Goal: Information Seeking & Learning: Learn about a topic

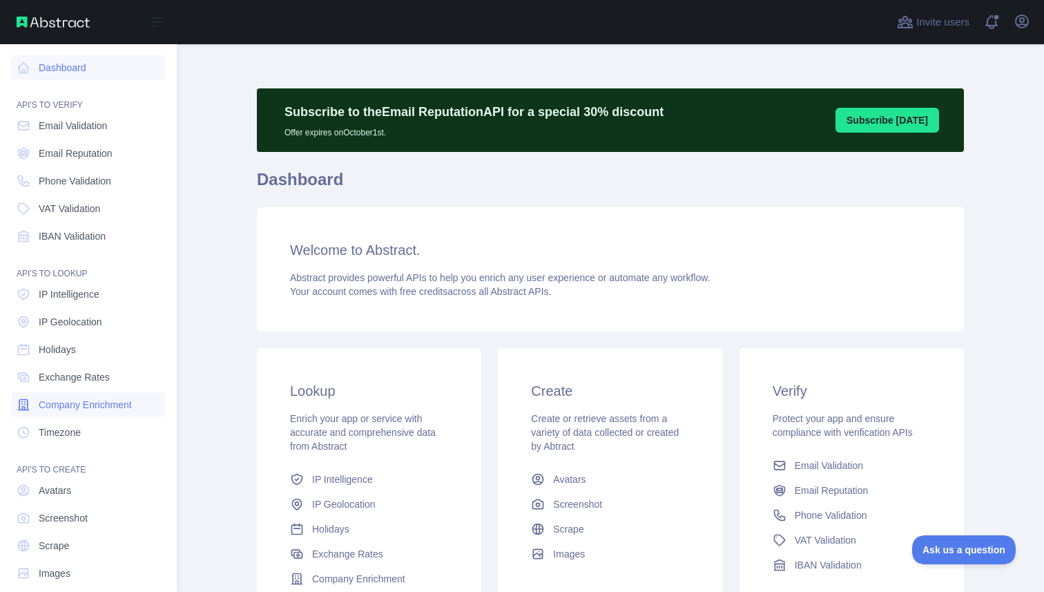
scroll to position [16, 0]
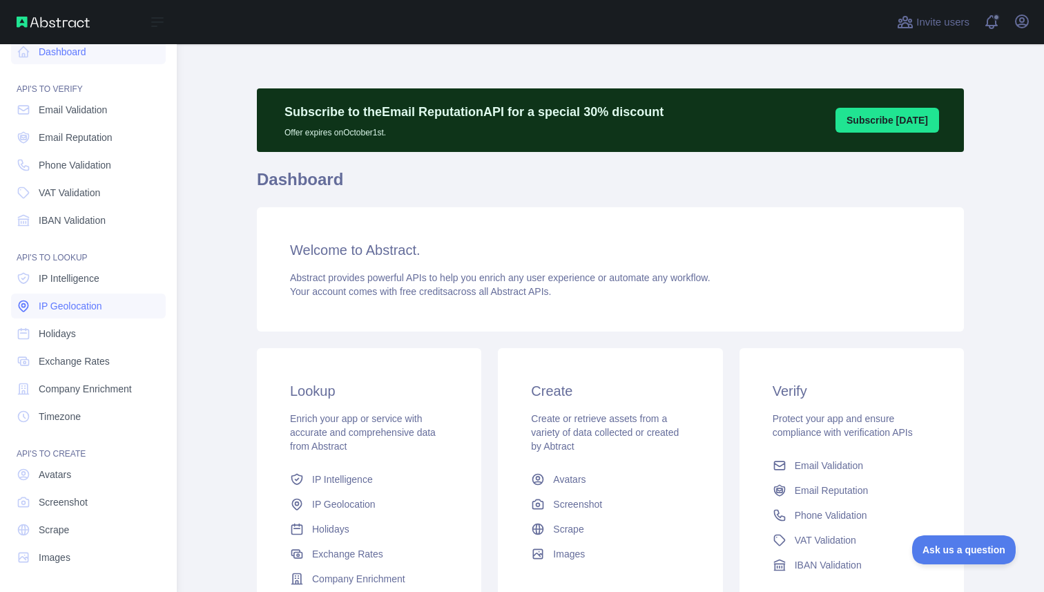
click at [82, 299] on span "IP Geolocation" at bounding box center [71, 306] width 64 height 14
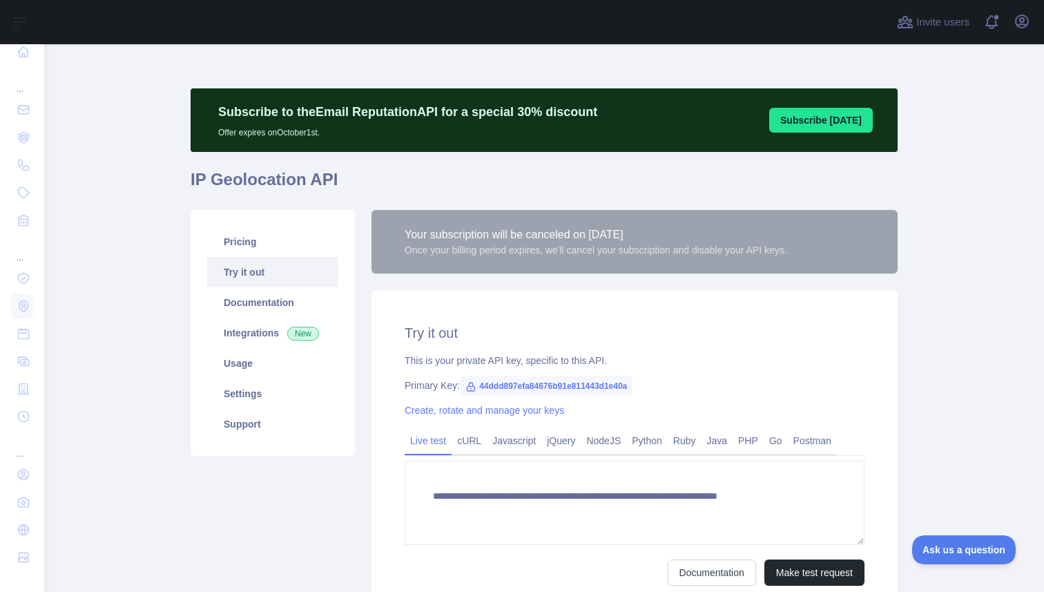
type textarea "**********"
click at [256, 311] on link "Documentation" at bounding box center [272, 302] width 131 height 30
click at [243, 354] on link "Usage" at bounding box center [272, 363] width 131 height 30
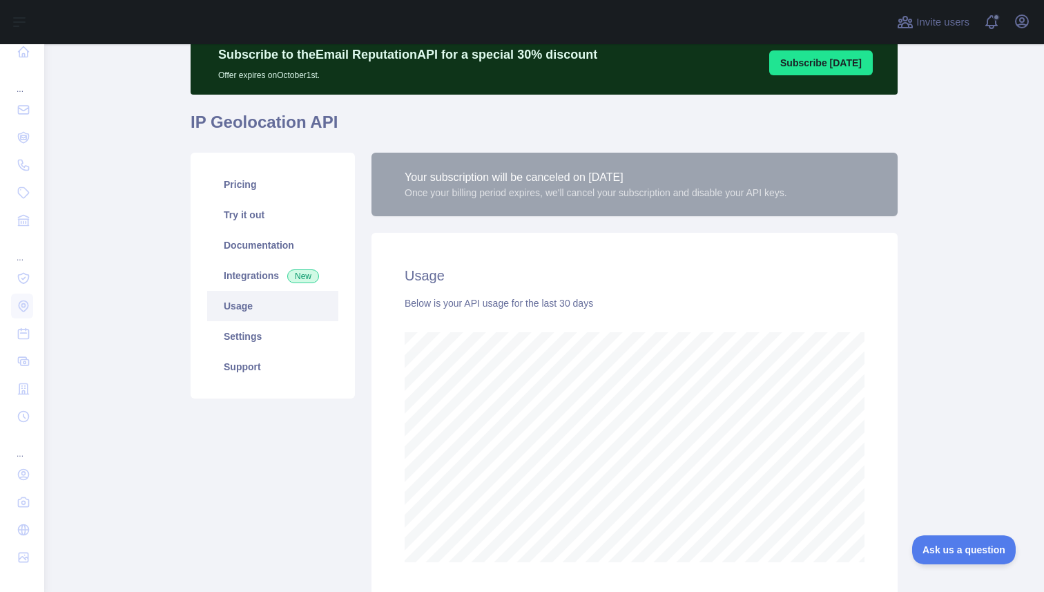
scroll to position [14, 0]
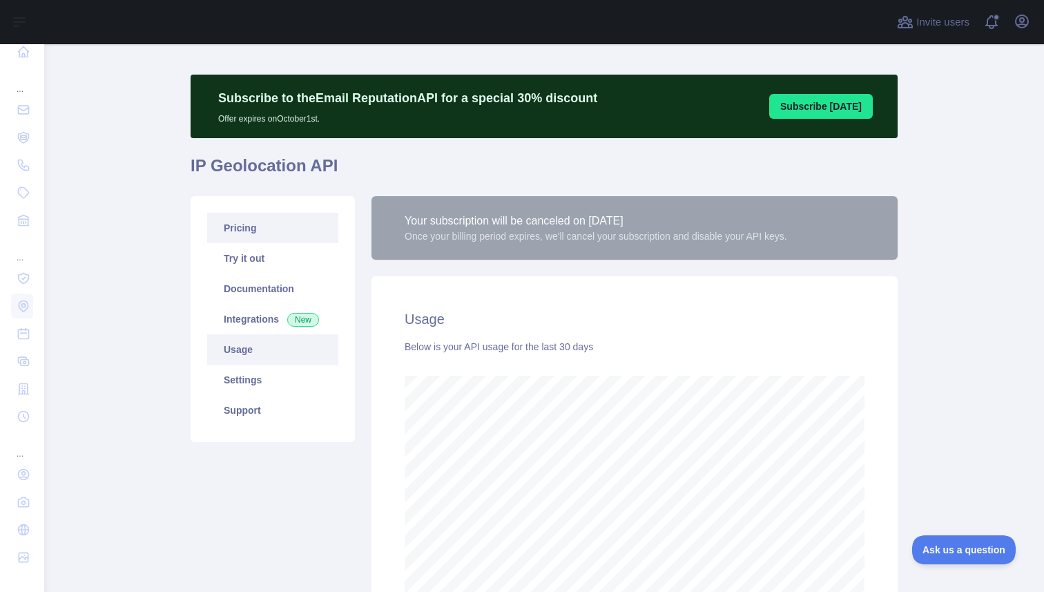
click at [251, 223] on link "Pricing" at bounding box center [272, 228] width 131 height 30
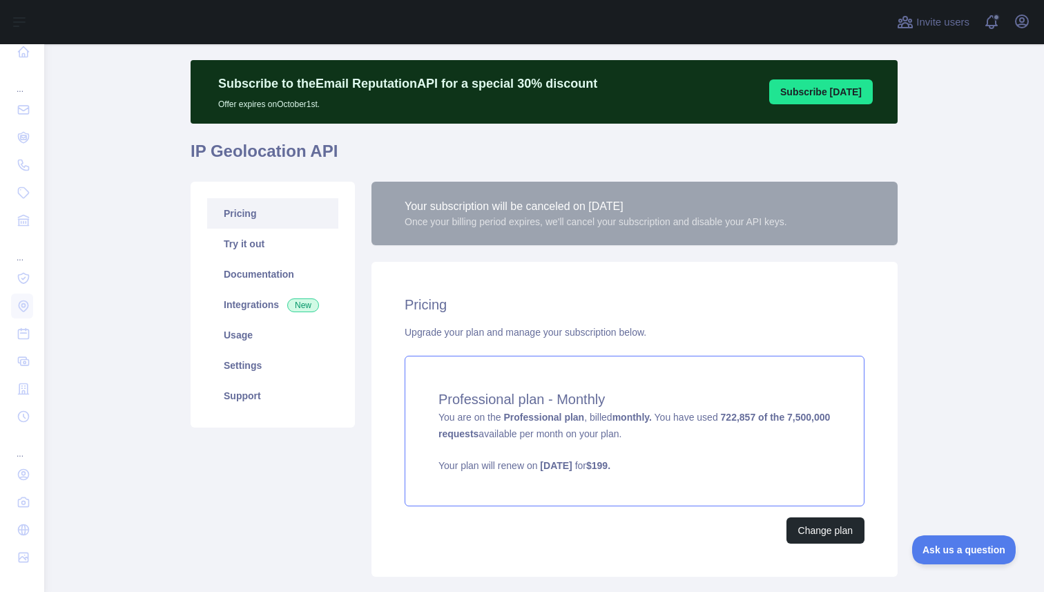
scroll to position [28, 0]
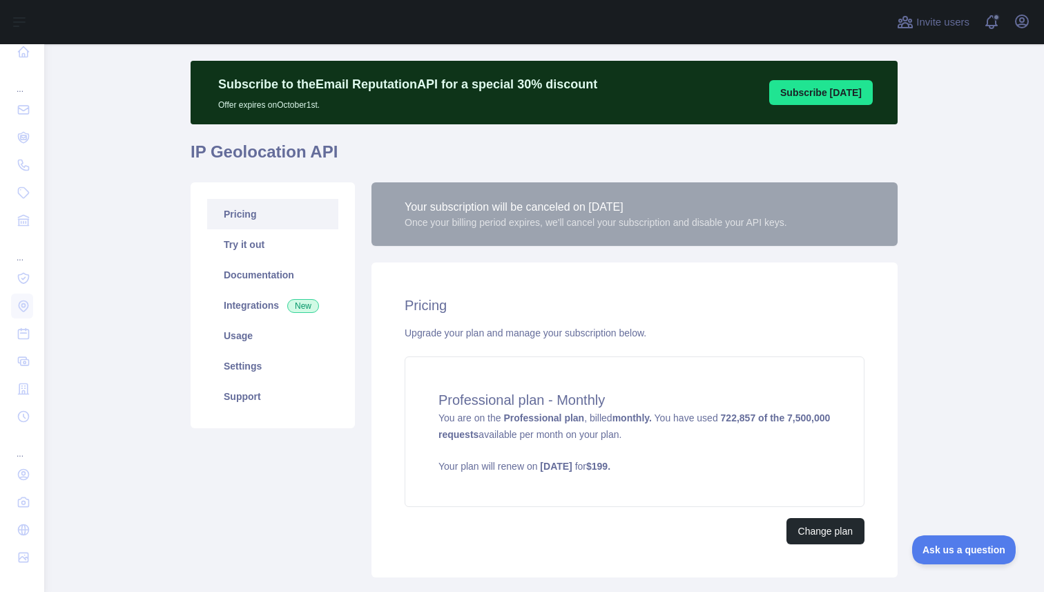
click at [252, 216] on link "Pricing" at bounding box center [272, 214] width 131 height 30
